Goal: Contribute content: Contribute content

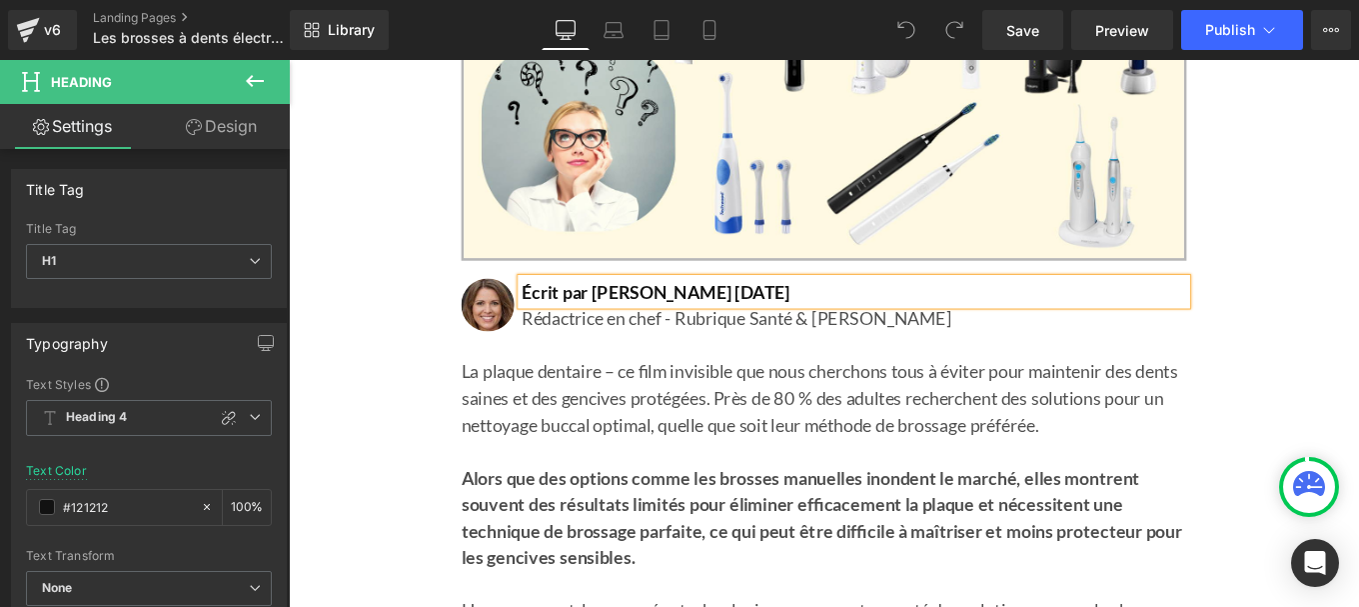
scroll to position [524, 0]
click at [809, 320] on h1 "Écrit par [PERSON_NAME] [DATE]" at bounding box center [927, 322] width 751 height 30
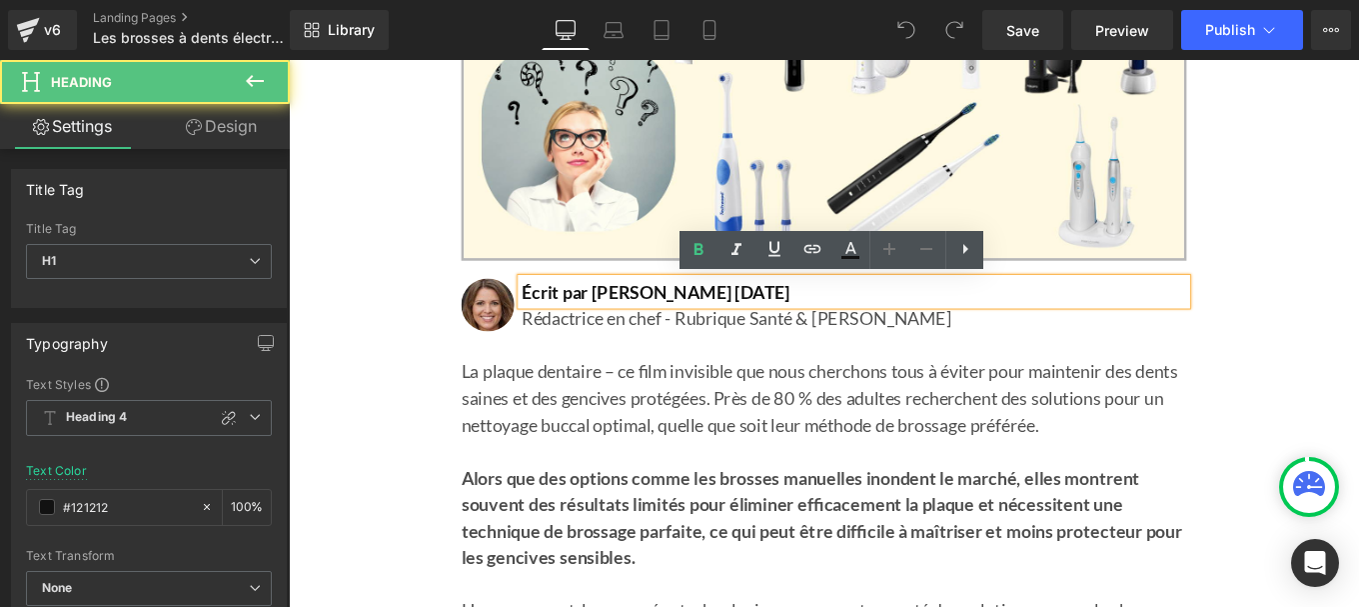
scroll to position [0, 0]
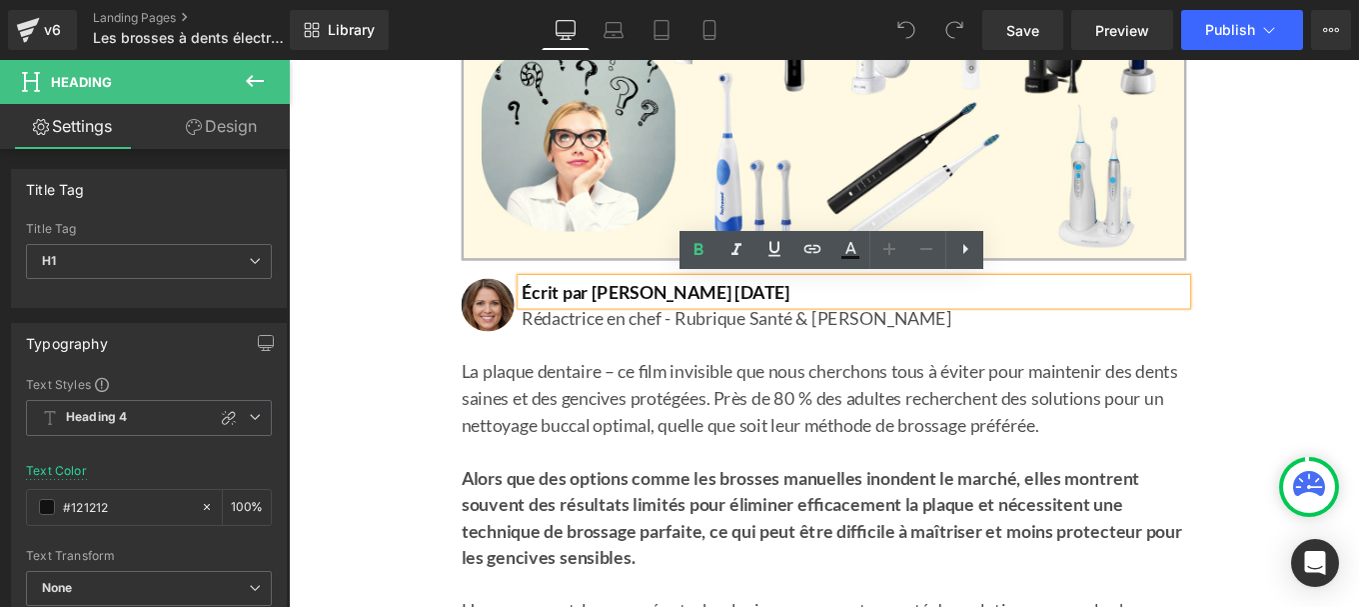
drag, startPoint x: 289, startPoint y: 60, endPoint x: 760, endPoint y: 322, distance: 539.4
click at [760, 322] on h1 "Écrit par [PERSON_NAME] [DATE]" at bounding box center [927, 322] width 751 height 30
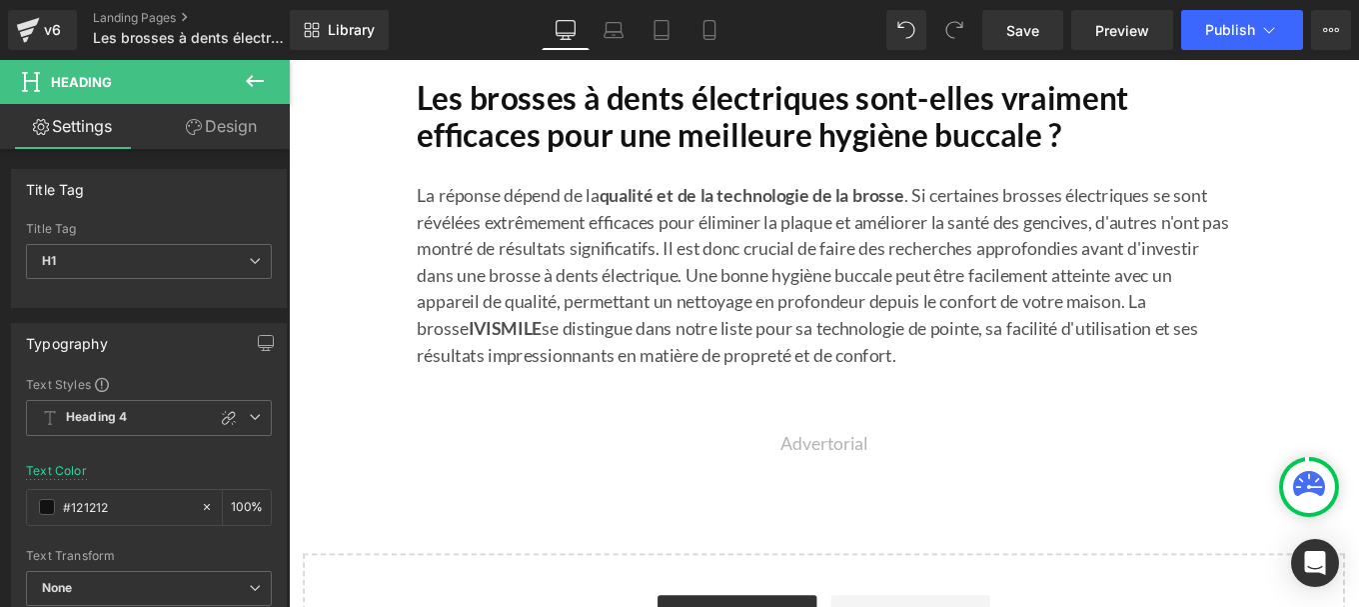
scroll to position [15422, 0]
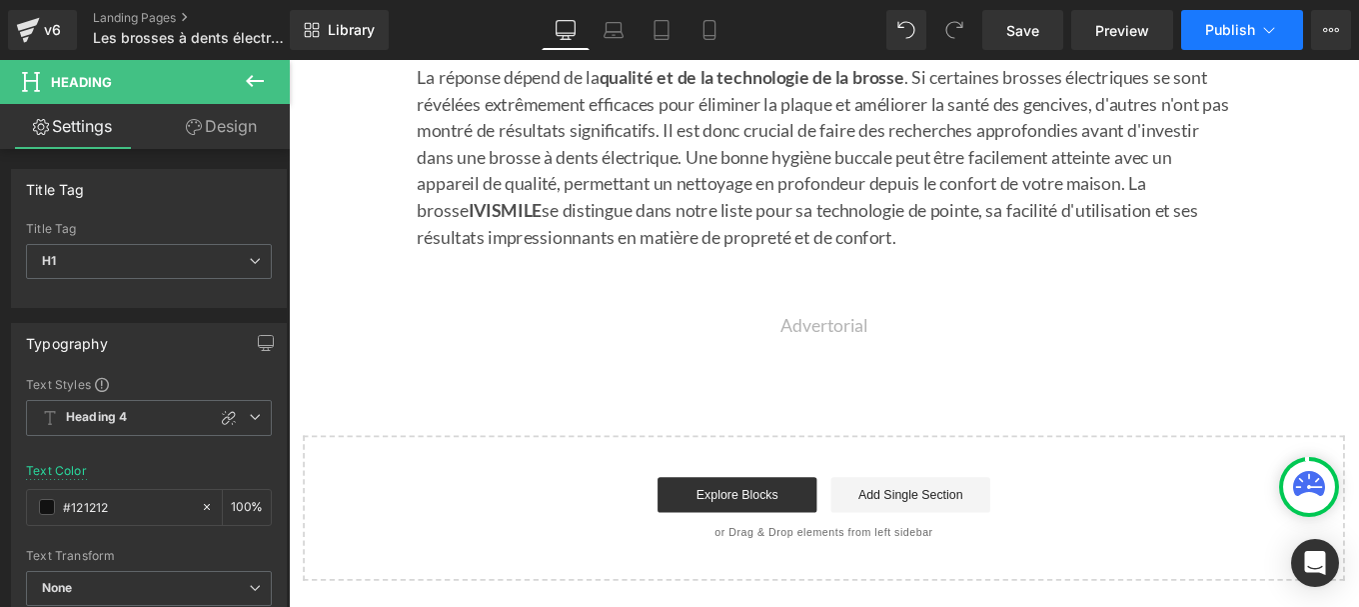
click at [1230, 29] on span "Publish" at bounding box center [1230, 30] width 50 height 16
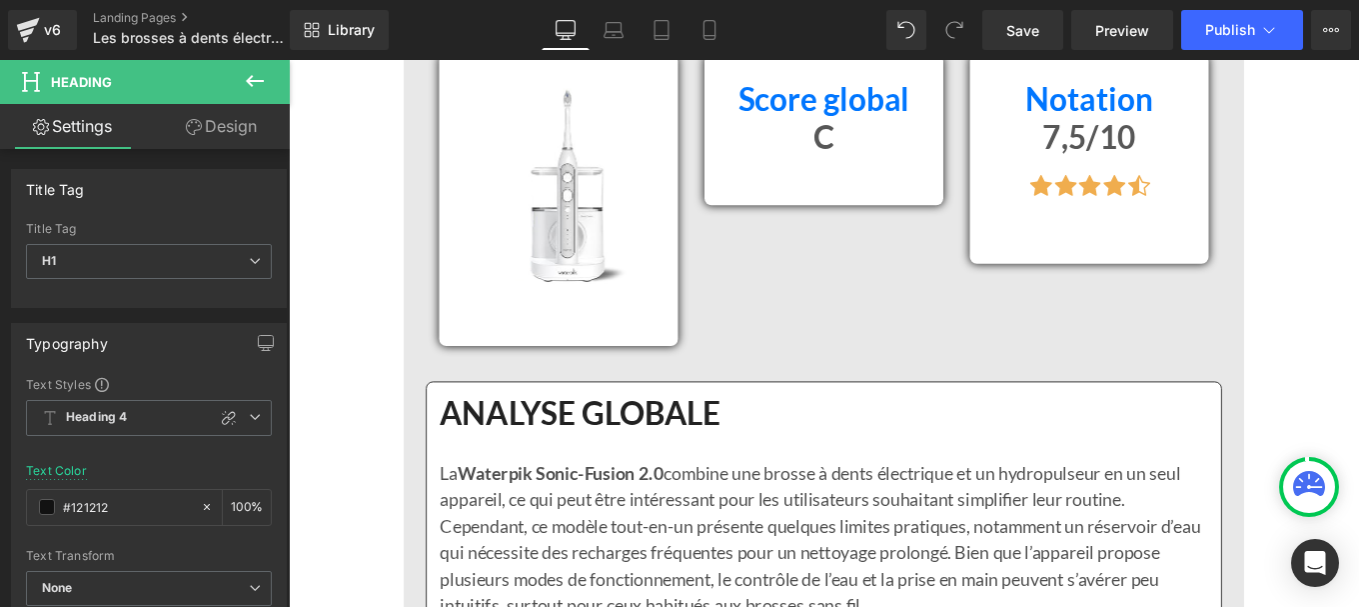
scroll to position [11324, 0]
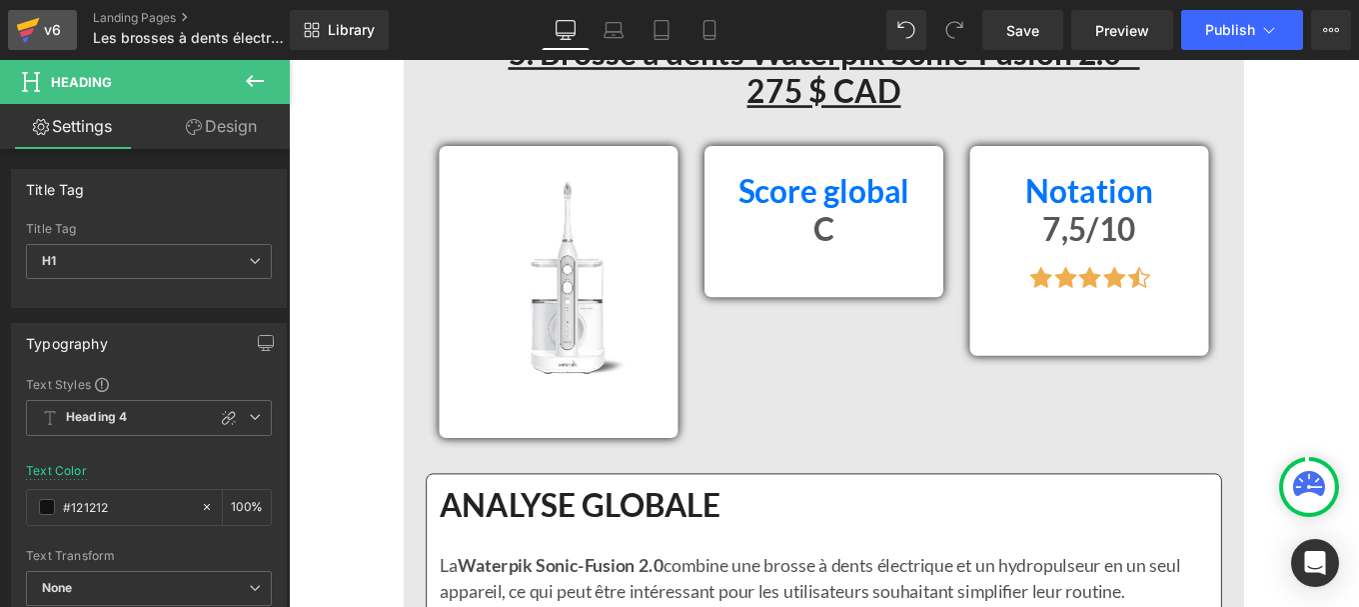
click at [54, 17] on div "v6" at bounding box center [52, 30] width 25 height 26
